Goal: Check status: Check status

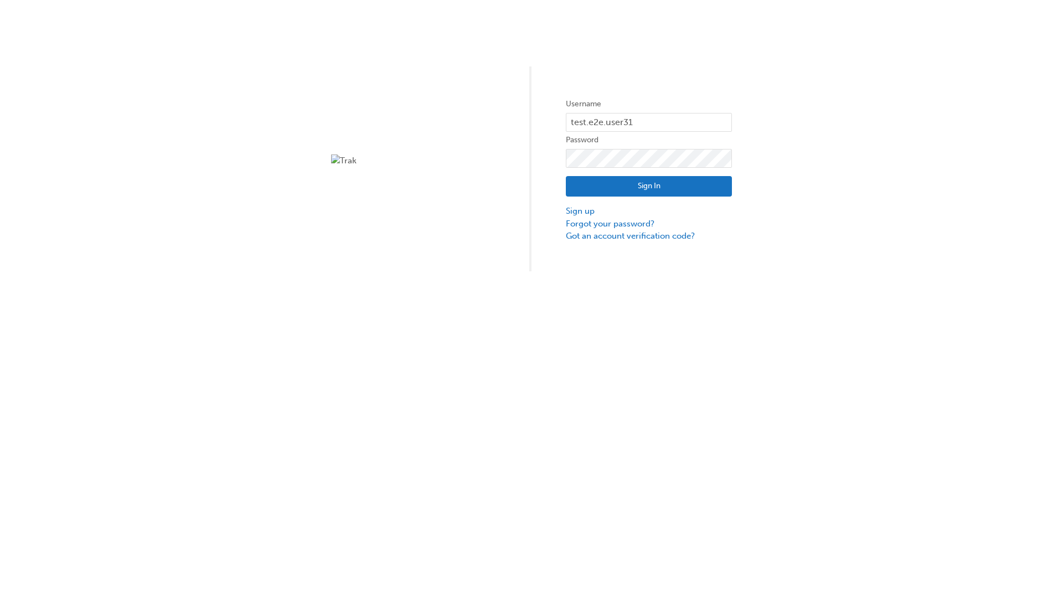
type input "test.e2e.user31"
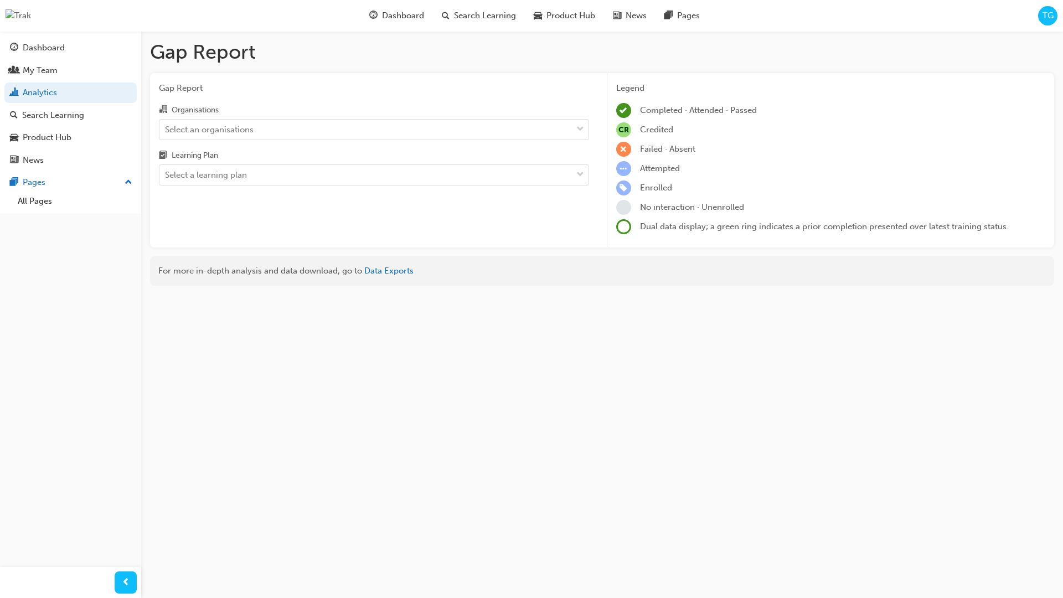
click at [166, 129] on input "Organisations Select an organisations" at bounding box center [165, 128] width 1 height 9
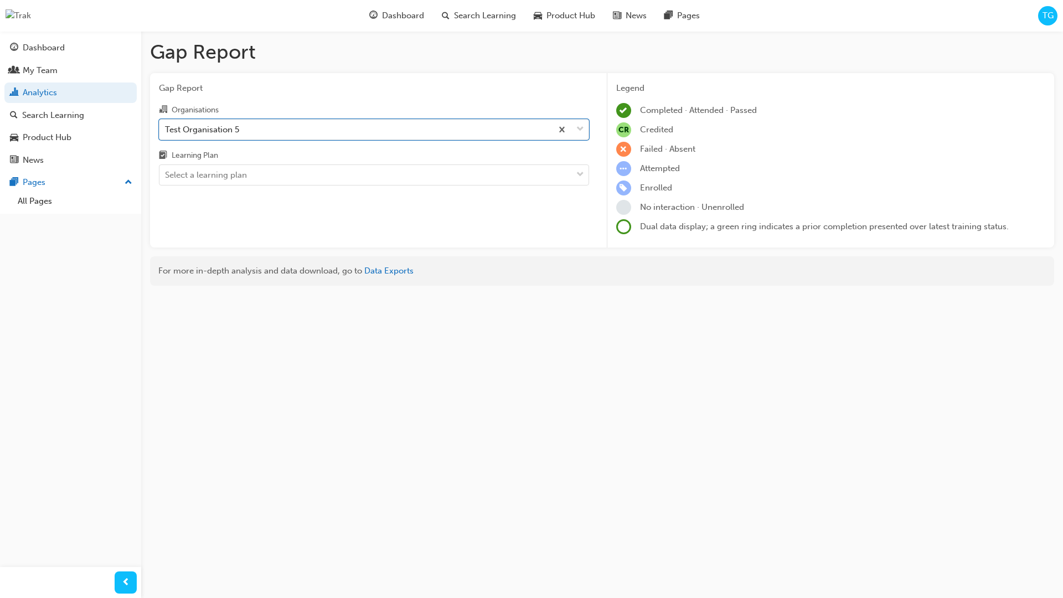
click at [166, 175] on input "Learning Plan Select a learning plan" at bounding box center [165, 174] width 1 height 9
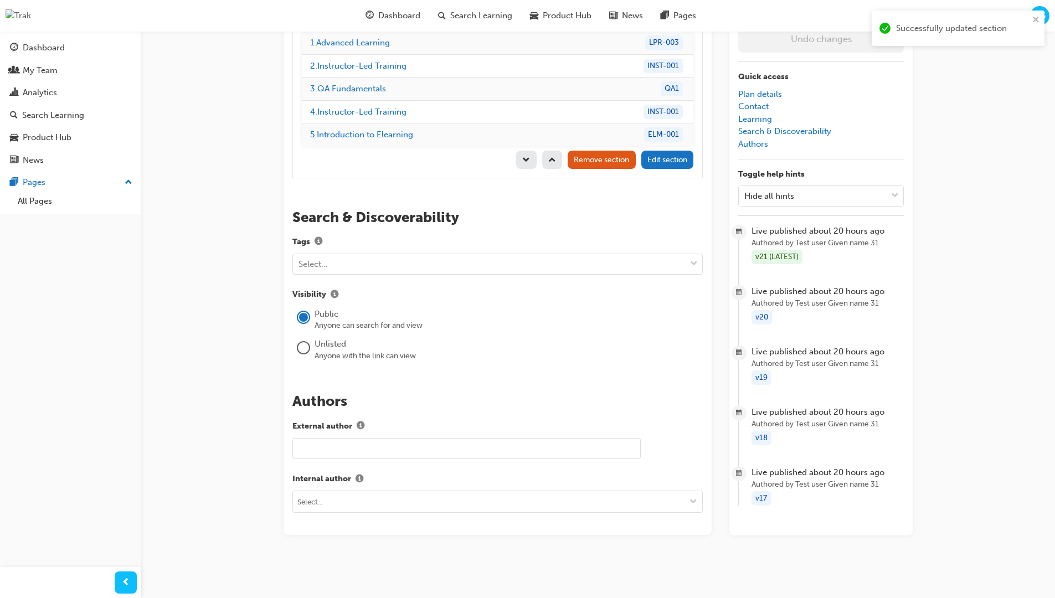
scroll to position [157, 0]
